Goal: Task Accomplishment & Management: Use online tool/utility

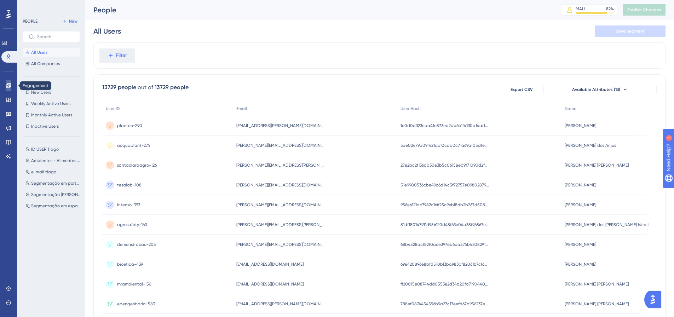
click at [10, 89] on link at bounding box center [9, 85] width 6 height 11
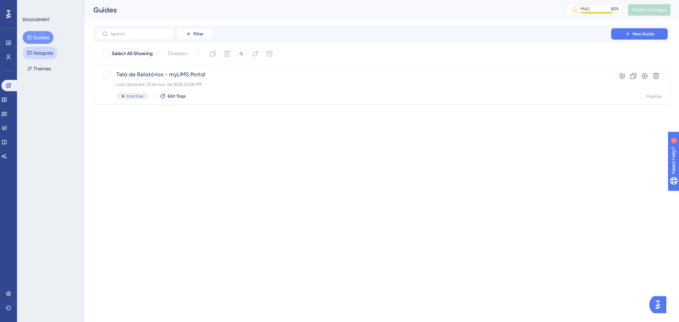
click at [46, 56] on button "Hotspots" at bounding box center [40, 53] width 35 height 13
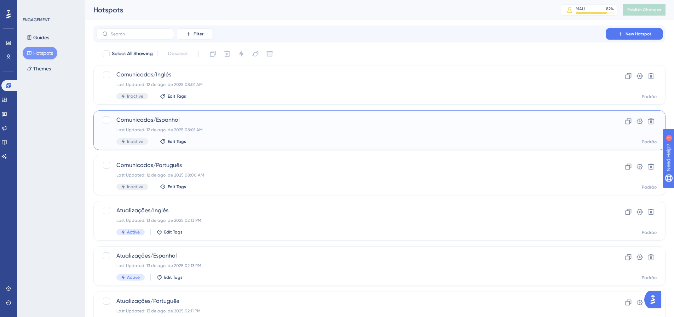
click at [204, 118] on span "Comunicados/Espanhol" at bounding box center [350, 120] width 469 height 8
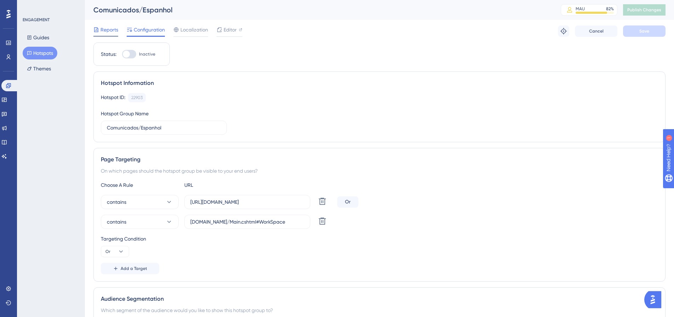
click at [104, 27] on span "Reports" at bounding box center [109, 29] width 18 height 8
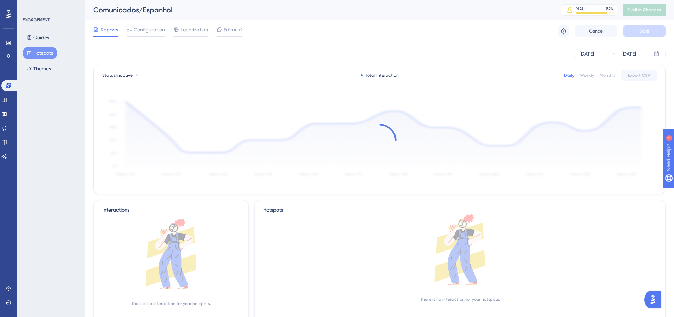
click at [36, 151] on div "ENGAGEMENT Guides Hotspots Themes" at bounding box center [51, 158] width 68 height 317
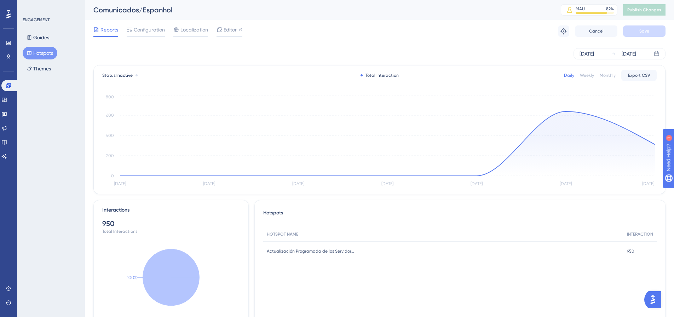
click at [587, 78] on div "Weekly" at bounding box center [587, 75] width 14 height 6
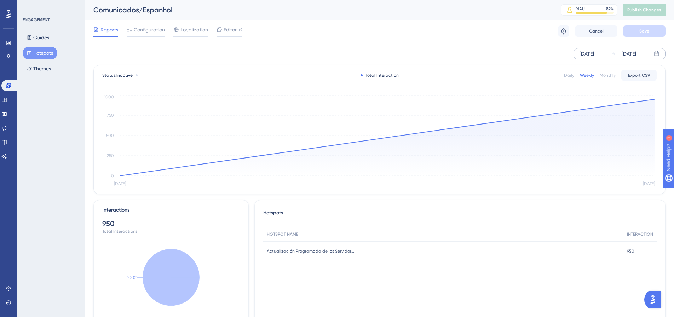
click at [594, 56] on div "[DATE]" at bounding box center [586, 54] width 14 height 8
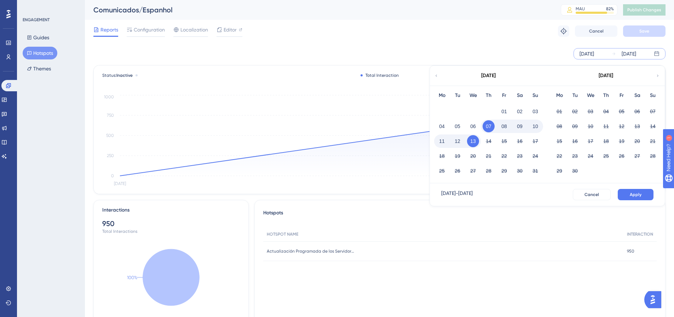
click at [455, 140] on button "12" at bounding box center [457, 141] width 12 height 12
click at [635, 191] on button "Apply" at bounding box center [635, 194] width 36 height 11
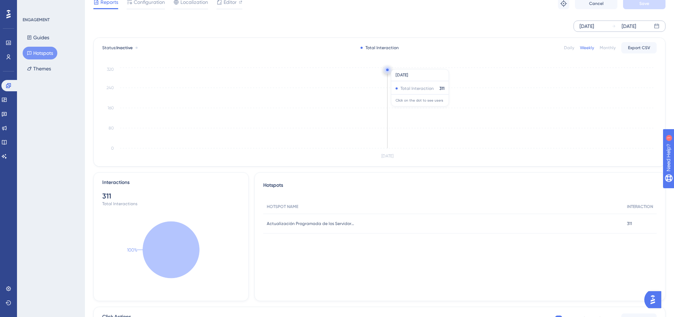
scroll to position [35, 0]
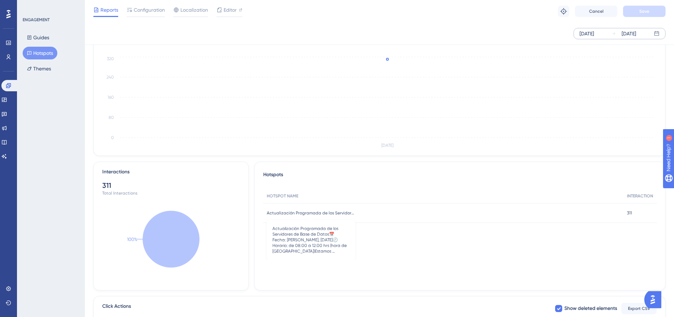
click at [334, 210] on span "Actualización Programada de los Servidores de Base de Datos📅 Fecha: [PERSON_NAM…" at bounding box center [311, 213] width 88 height 6
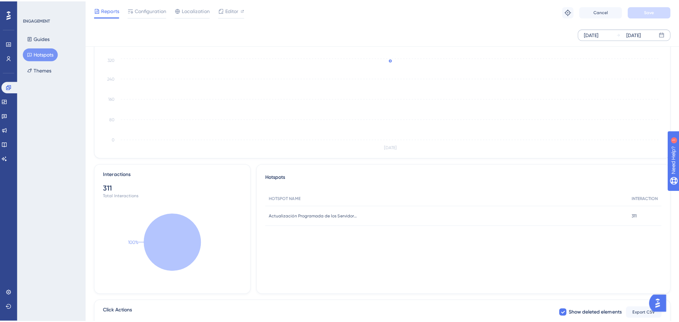
scroll to position [0, 0]
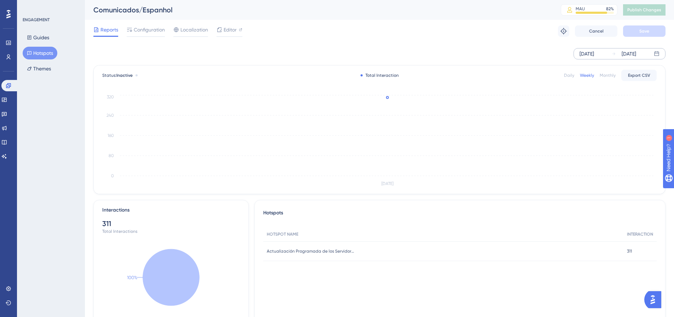
click at [573, 76] on div "Daily" at bounding box center [569, 75] width 10 height 6
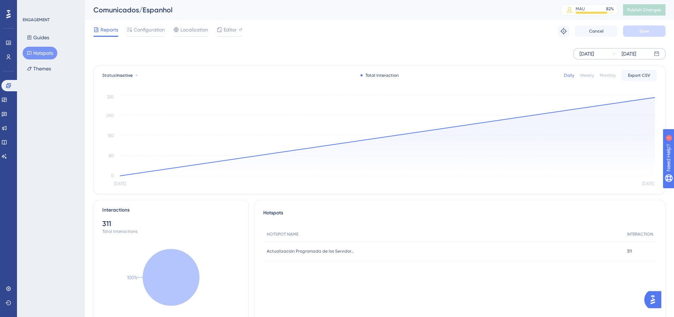
click at [594, 56] on div "[DATE]" at bounding box center [586, 54] width 14 height 8
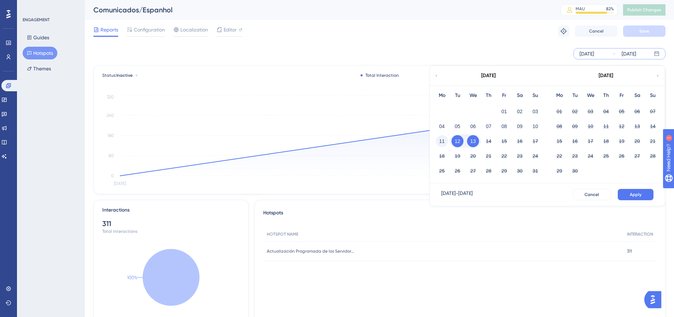
click at [437, 143] on button "11" at bounding box center [442, 141] width 12 height 12
click at [625, 194] on button "Apply" at bounding box center [635, 194] width 36 height 11
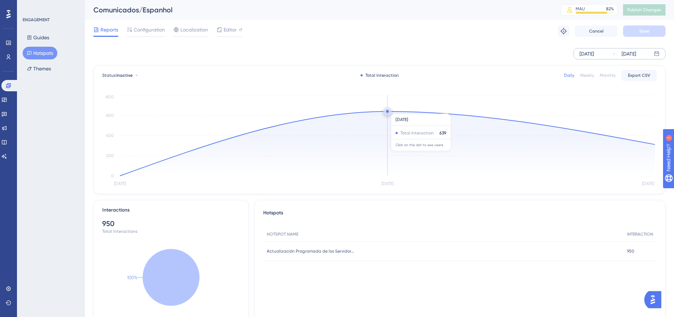
click at [387, 110] on circle at bounding box center [387, 112] width 6 height 6
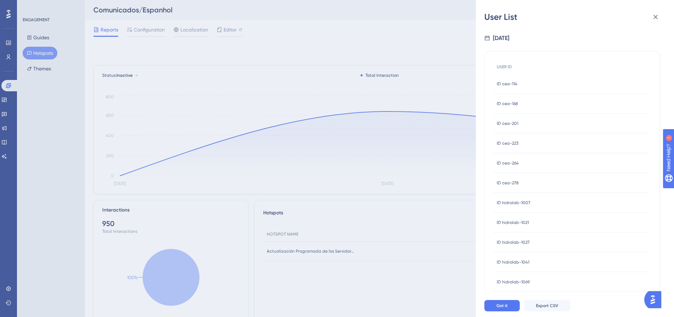
click at [387, 110] on div "User List [DATE] USER ID ID cea-114 ID cea-114 ID cea-168 ID cea-168 ID cea-201…" at bounding box center [337, 158] width 674 height 317
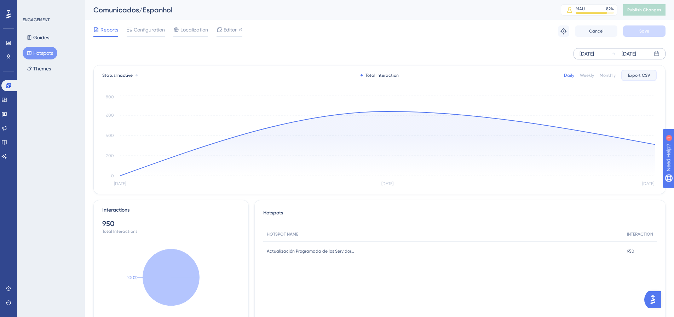
click at [641, 77] on span "Export CSV" at bounding box center [639, 75] width 22 height 6
click at [388, 111] on circle at bounding box center [387, 111] width 2 height 2
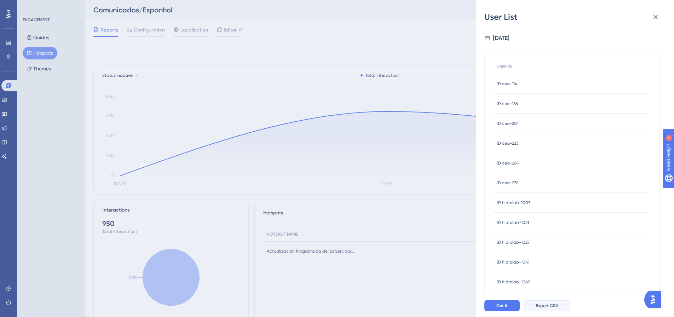
click at [540, 308] on span "Export CSV" at bounding box center [547, 306] width 22 height 6
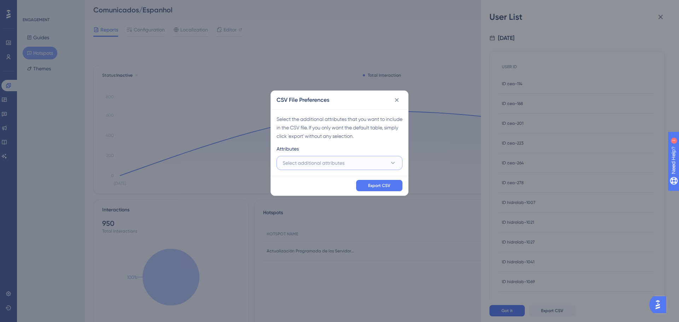
click at [380, 160] on button "Select additional attributes" at bounding box center [340, 163] width 126 height 14
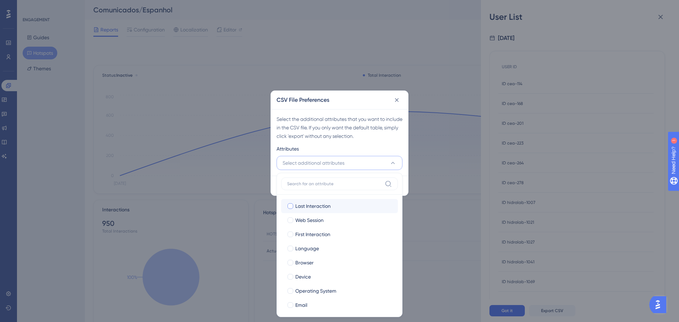
click at [291, 205] on div at bounding box center [290, 206] width 6 height 6
checkbox input "true"
click at [292, 234] on div at bounding box center [290, 235] width 6 height 6
checkbox input "true"
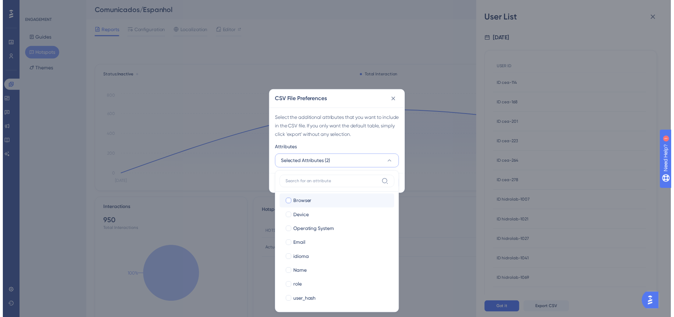
scroll to position [60, 0]
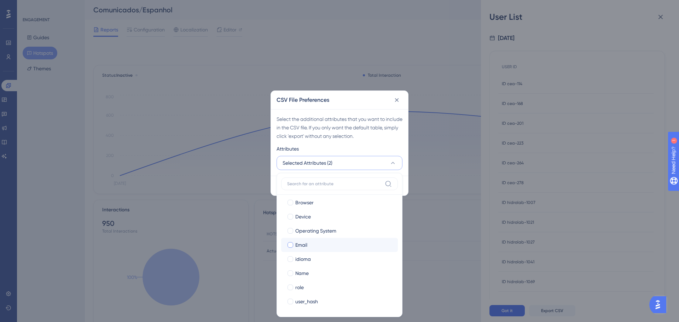
click at [291, 246] on div at bounding box center [290, 245] width 6 height 6
checkbox input "true"
click at [292, 275] on div at bounding box center [290, 274] width 6 height 6
checkbox input "true"
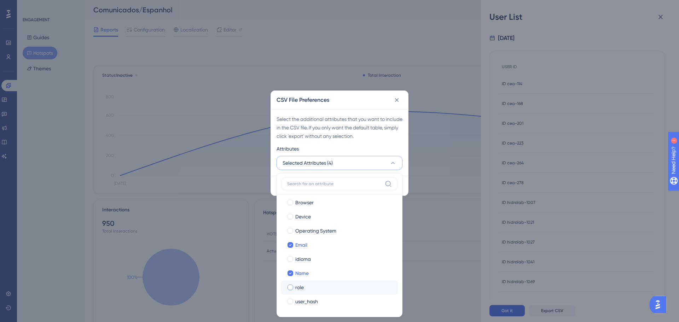
click at [292, 288] on div at bounding box center [290, 288] width 6 height 6
checkbox input "true"
click at [362, 151] on div "Attributes" at bounding box center [340, 150] width 126 height 11
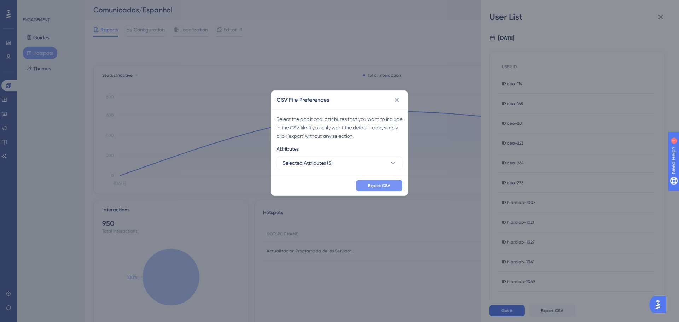
click at [378, 186] on span "Export CSV" at bounding box center [379, 186] width 22 height 6
